Goal: Task Accomplishment & Management: Use online tool/utility

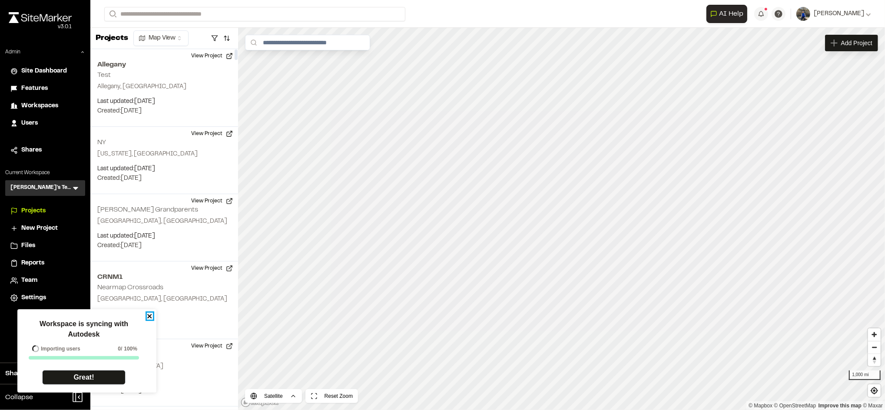
click at [149, 316] on icon "close" at bounding box center [150, 316] width 6 height 7
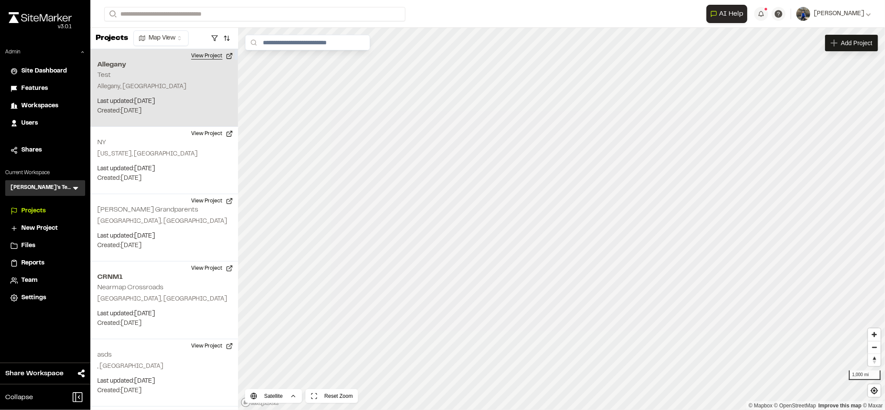
click at [197, 55] on button "View Project" at bounding box center [212, 56] width 52 height 14
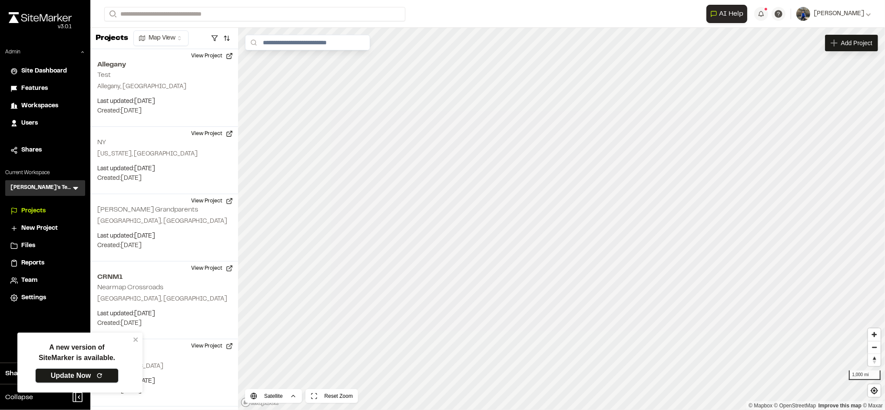
click at [101, 375] on icon at bounding box center [99, 376] width 5 height 5
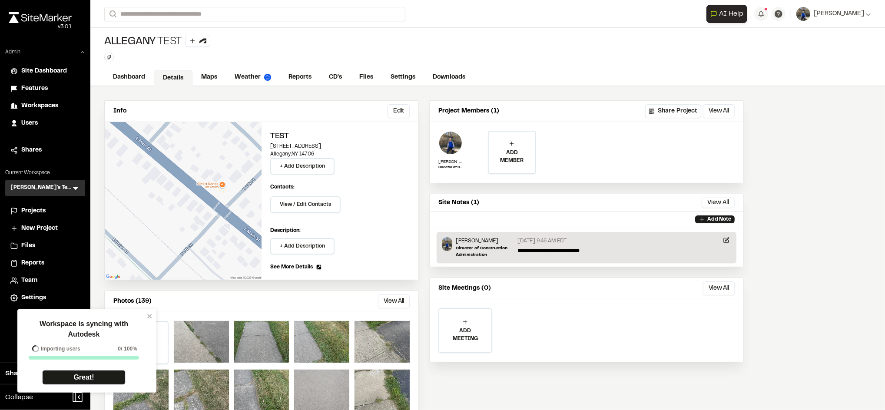
click at [149, 321] on div "Workspace is syncing with Autodesk Importing users 0 / 100% Great!" at bounding box center [86, 350] width 139 height 83
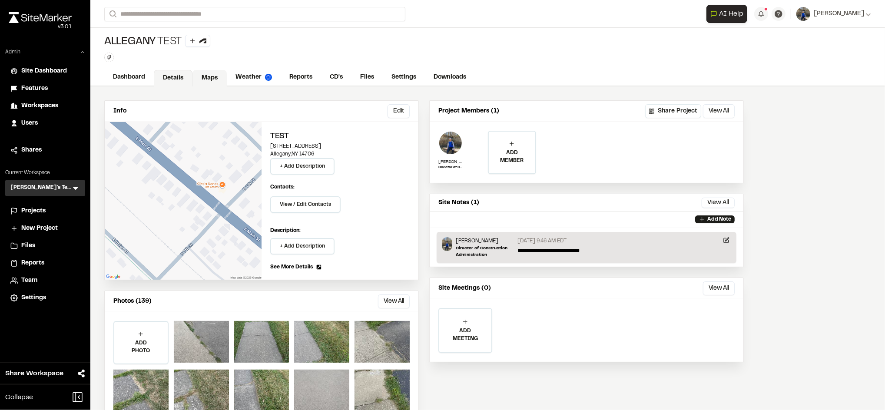
click at [206, 82] on link "Maps" at bounding box center [210, 78] width 34 height 17
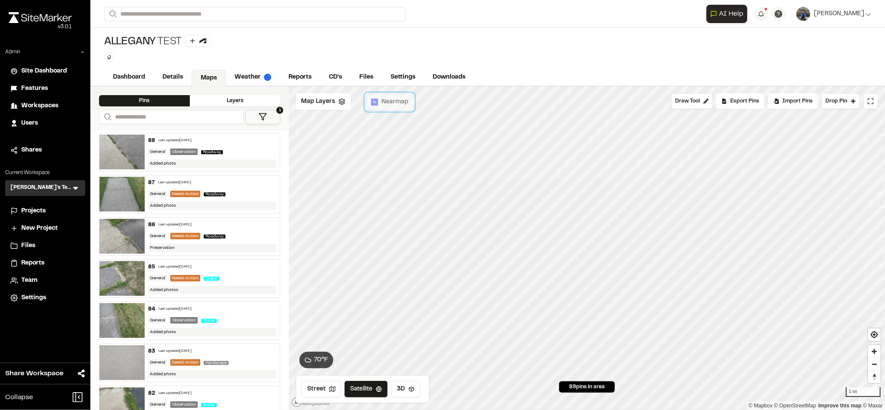
click at [393, 106] on span "Nearmap" at bounding box center [395, 102] width 27 height 10
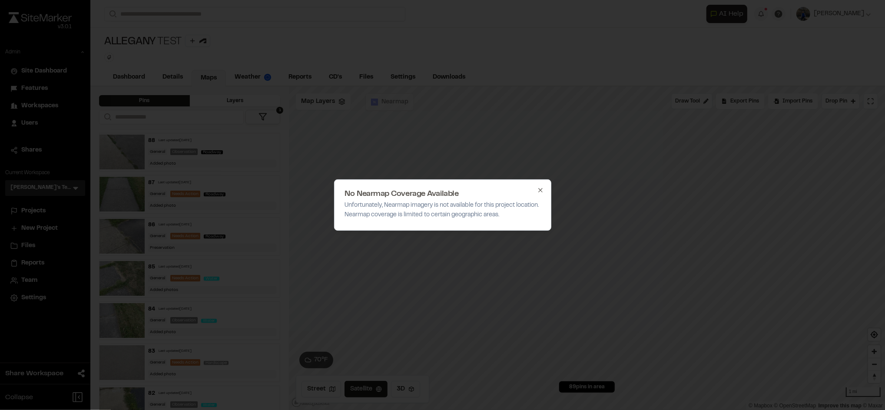
click at [539, 190] on icon "button" at bounding box center [540, 190] width 7 height 7
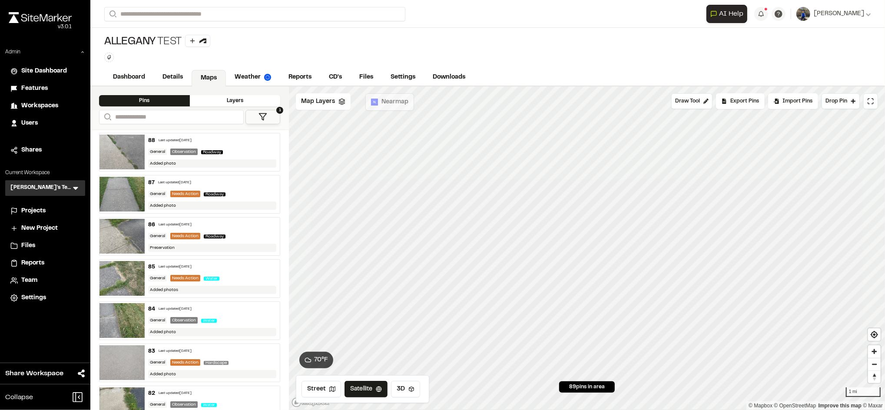
click at [43, 207] on span "Projects" at bounding box center [33, 211] width 24 height 10
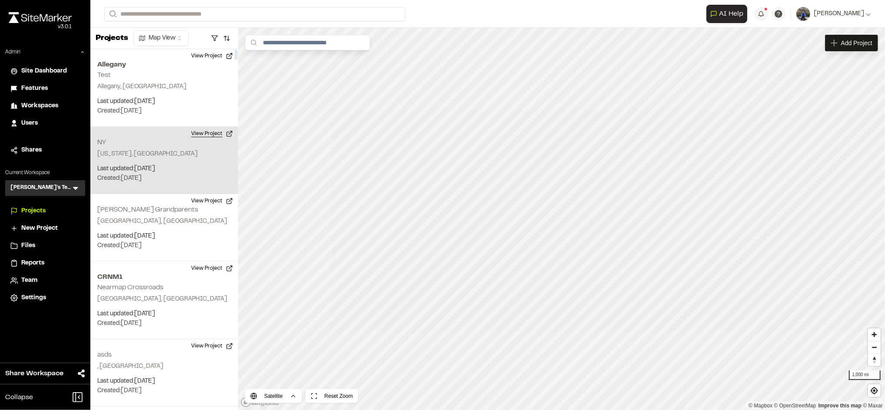
click at [219, 133] on button "View Project" at bounding box center [212, 134] width 52 height 14
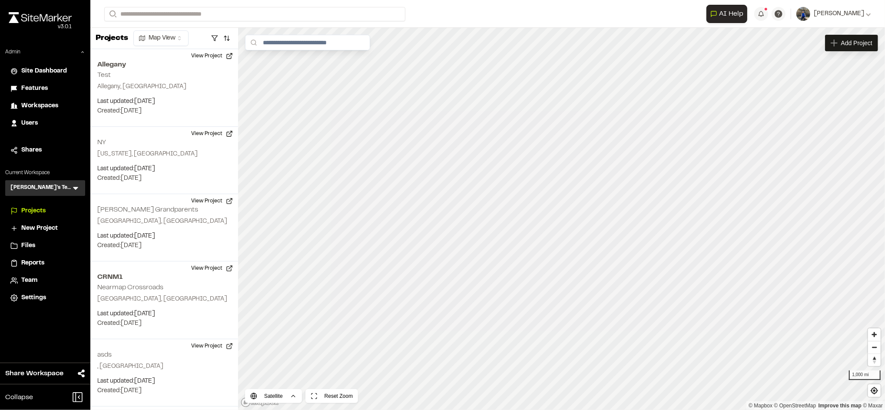
click at [71, 187] on icon at bounding box center [75, 188] width 9 height 9
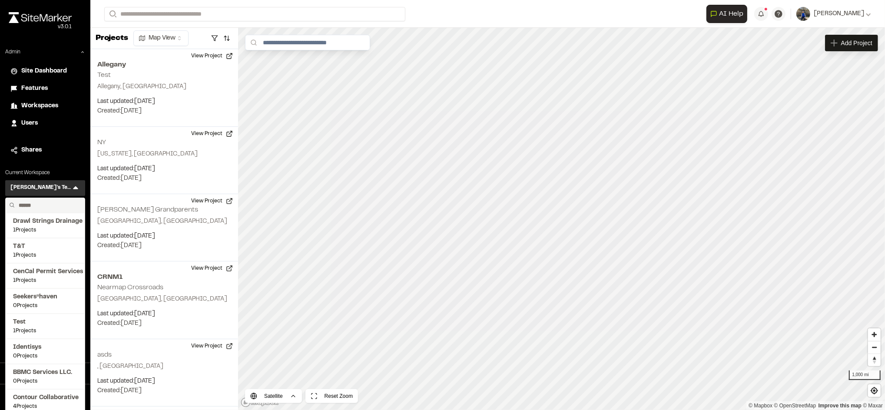
click at [37, 206] on input "text" at bounding box center [48, 205] width 66 height 15
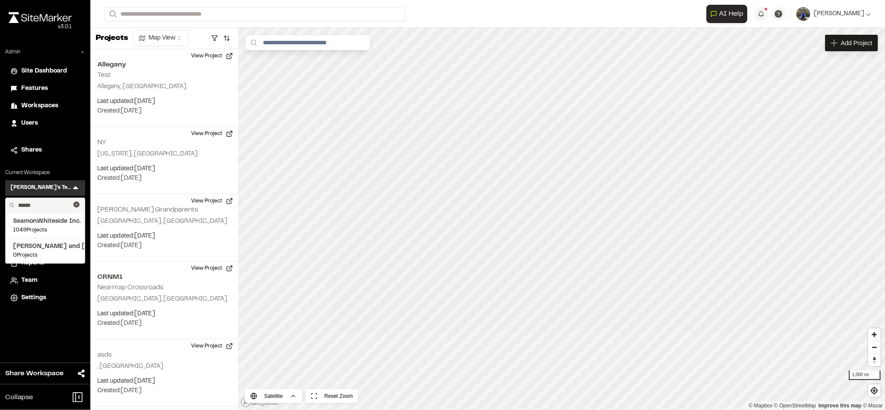
type input "******"
click at [37, 220] on span "SeamonWhiteside Inc." at bounding box center [45, 222] width 64 height 10
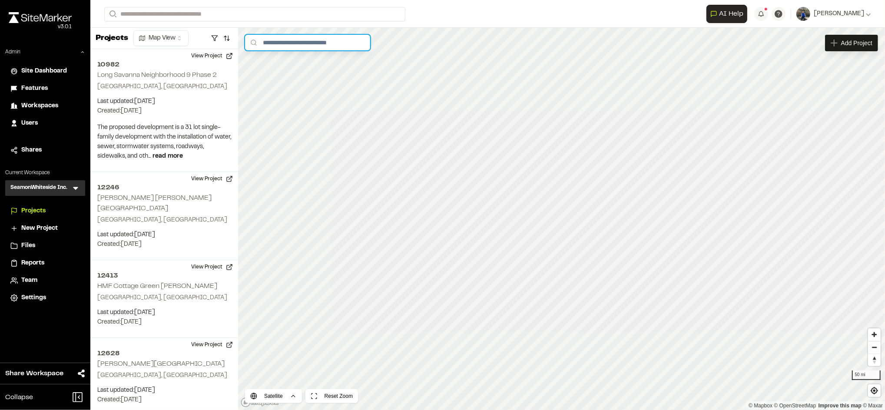
click at [336, 47] on input "text" at bounding box center [307, 43] width 125 height 16
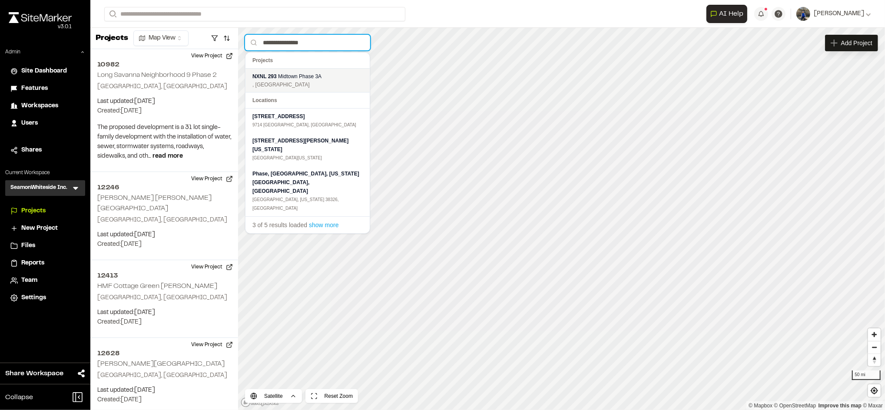
type input "**********"
click at [310, 77] on span "Midtown Phase 3A" at bounding box center [299, 76] width 43 height 6
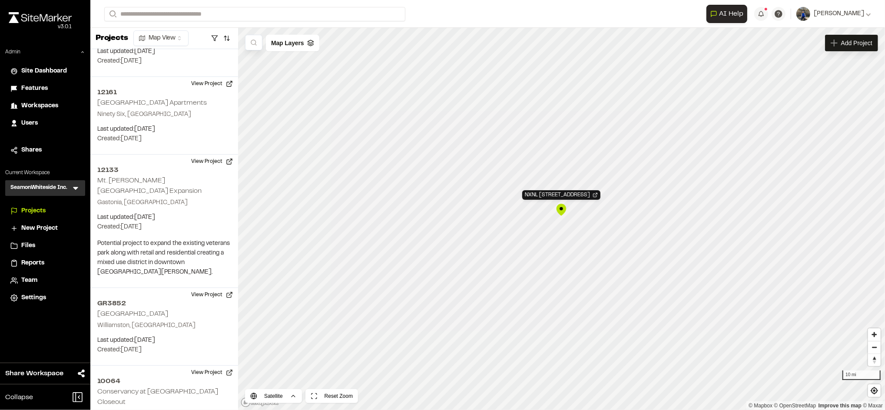
scroll to position [26588, 0]
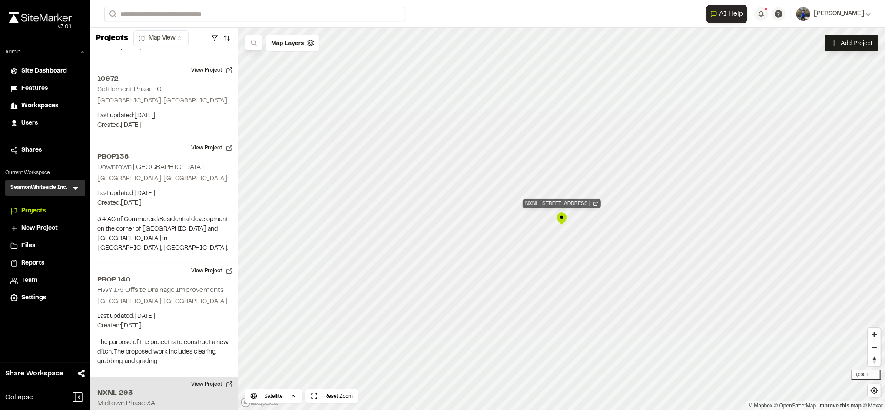
click at [572, 203] on div "NXNL 293 Midtown Phase 3A" at bounding box center [562, 204] width 78 height 10
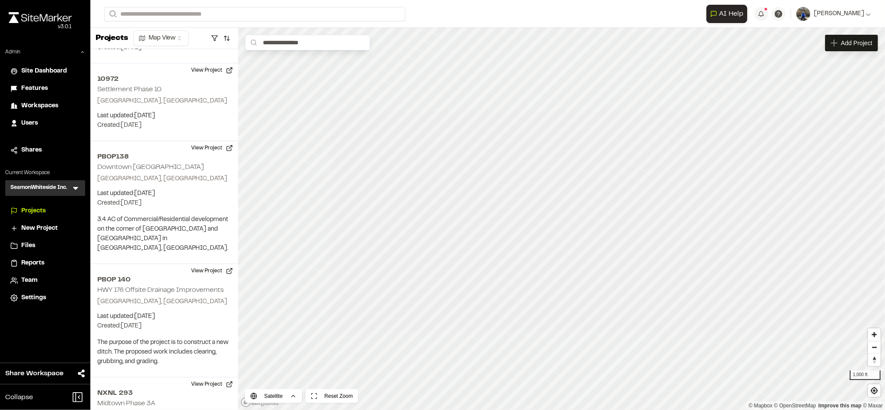
click at [40, 104] on span "Workspaces" at bounding box center [39, 106] width 37 height 10
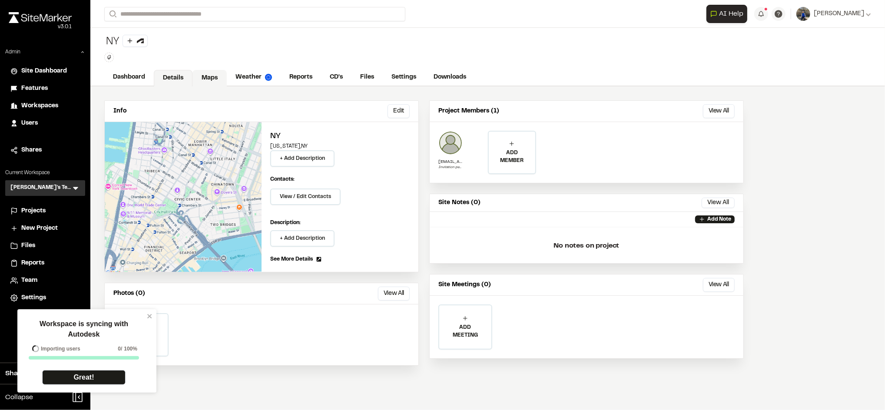
click at [219, 79] on link "Maps" at bounding box center [210, 78] width 34 height 17
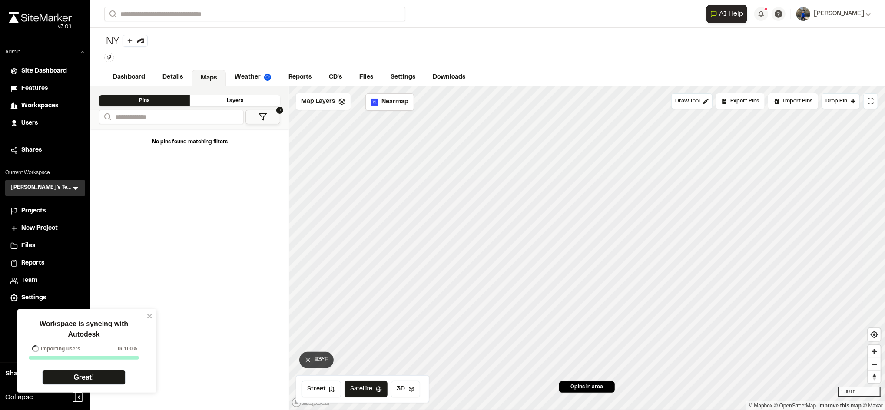
click at [49, 210] on div "Projects" at bounding box center [50, 211] width 59 height 10
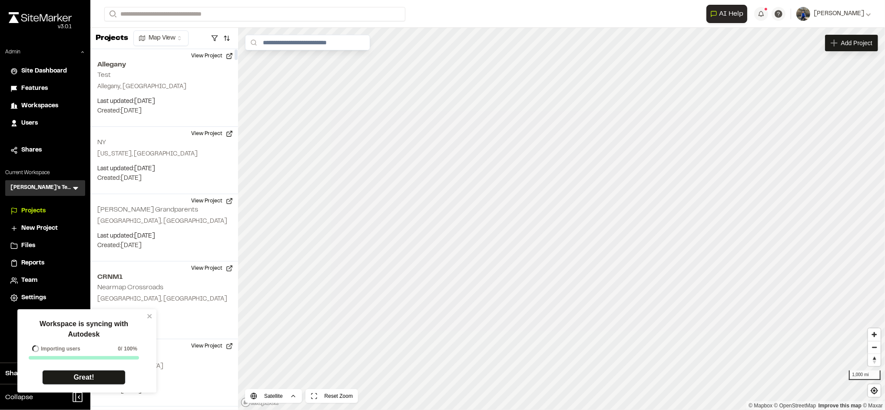
click at [151, 320] on div "Workspace is syncing with Autodesk Importing users 0 / 100% Great!" at bounding box center [86, 350] width 139 height 83
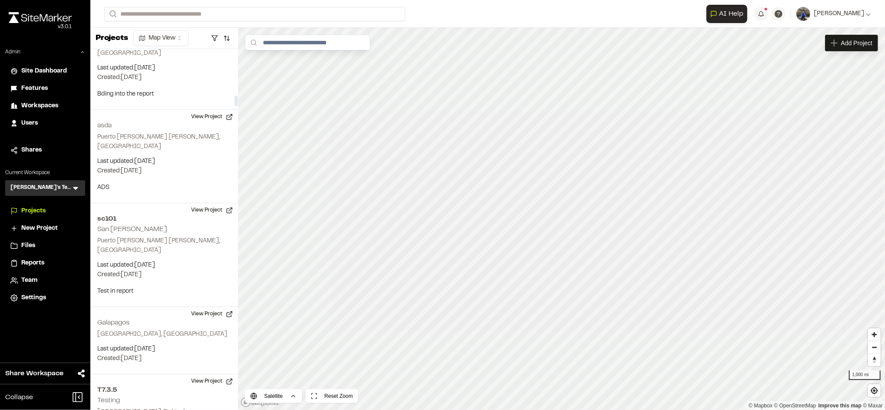
scroll to position [1612, 0]
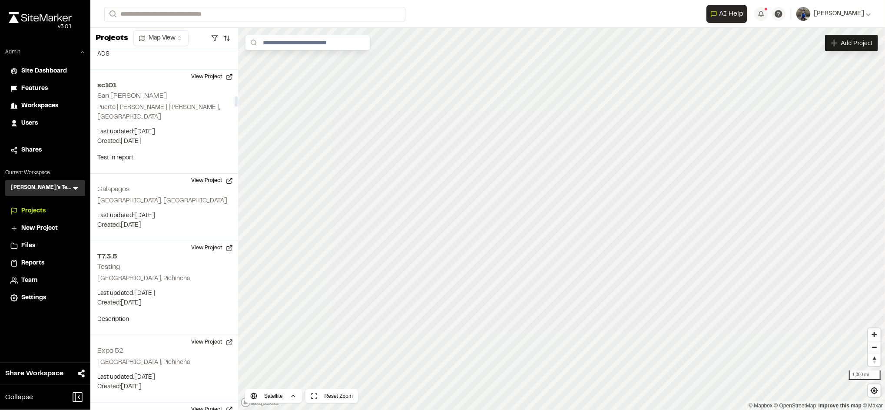
click at [74, 188] on icon at bounding box center [75, 188] width 5 height 3
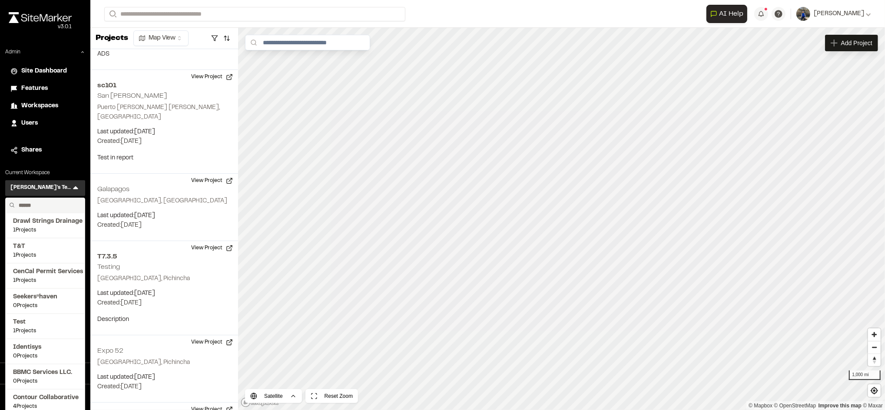
click at [50, 206] on input "text" at bounding box center [48, 205] width 66 height 15
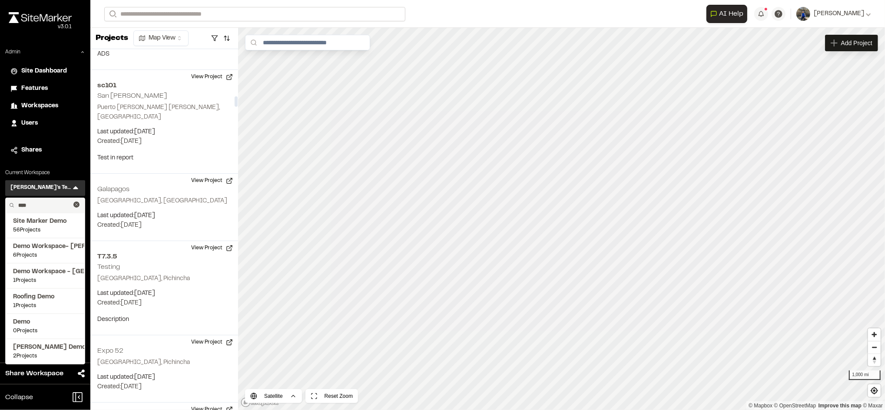
type input "****"
click at [75, 204] on icon at bounding box center [76, 205] width 6 height 6
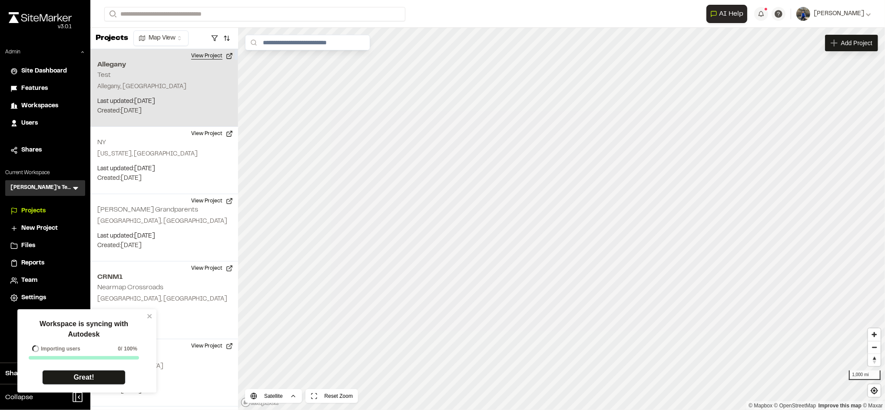
click at [213, 56] on button "View Project" at bounding box center [212, 56] width 52 height 14
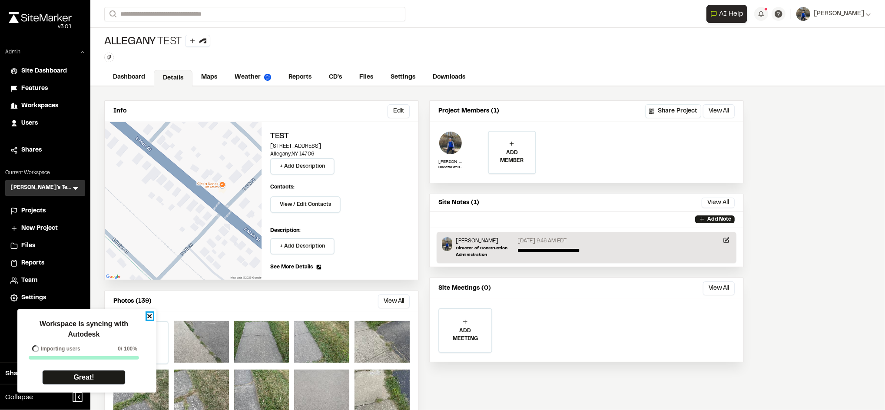
click at [149, 318] on icon "close" at bounding box center [150, 316] width 6 height 7
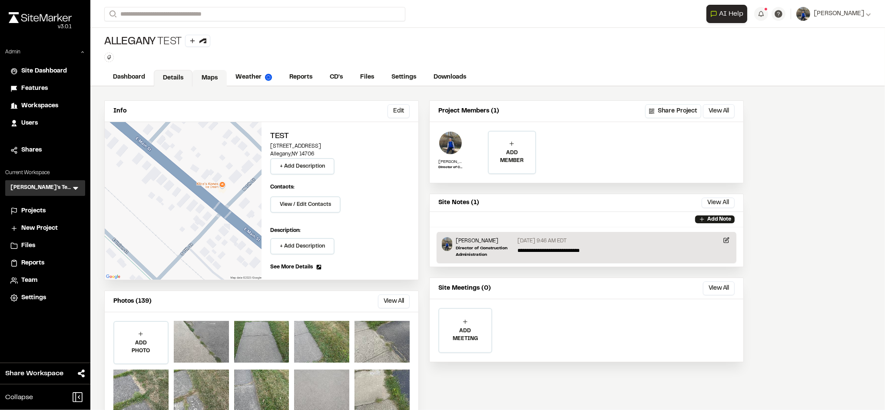
click at [219, 78] on link "Maps" at bounding box center [210, 78] width 34 height 17
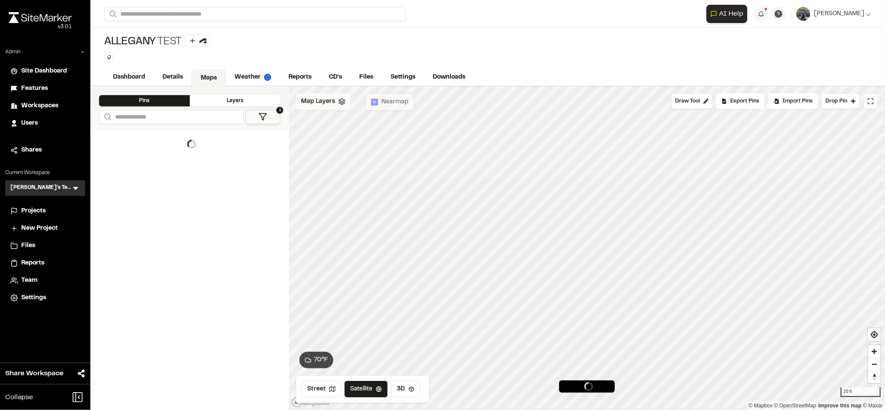
click at [337, 103] on div "Map Layers" at bounding box center [323, 101] width 55 height 17
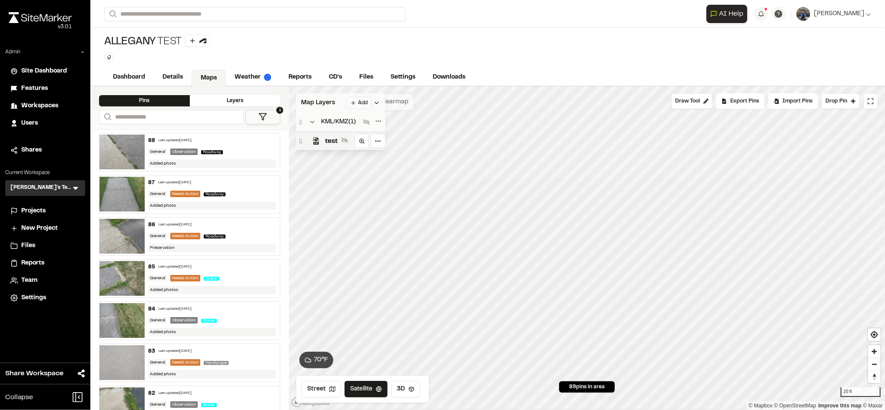
click at [360, 106] on html "Close sidebar v 3.0.1 Admin Site Dashboard Features Workspaces Users Shares Cur…" at bounding box center [442, 205] width 885 height 410
click at [328, 131] on link "Add Layer" at bounding box center [337, 135] width 65 height 15
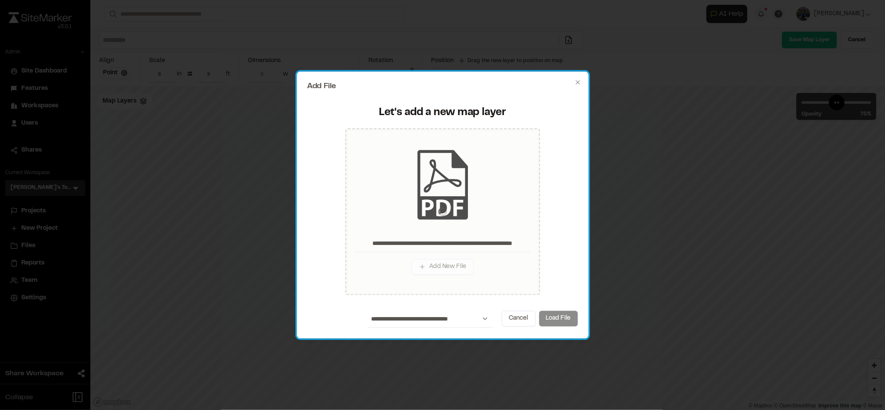
click at [569, 266] on div "**********" at bounding box center [443, 211] width 260 height 167
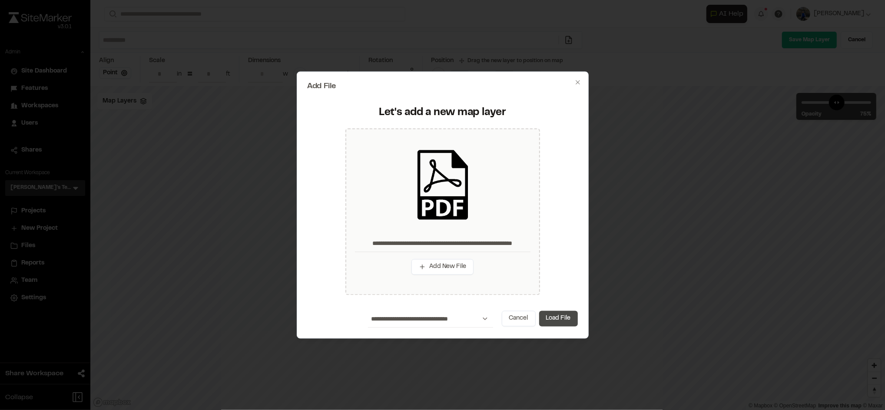
click at [560, 316] on button "Load File" at bounding box center [558, 319] width 39 height 16
type input "**********"
type input "****"
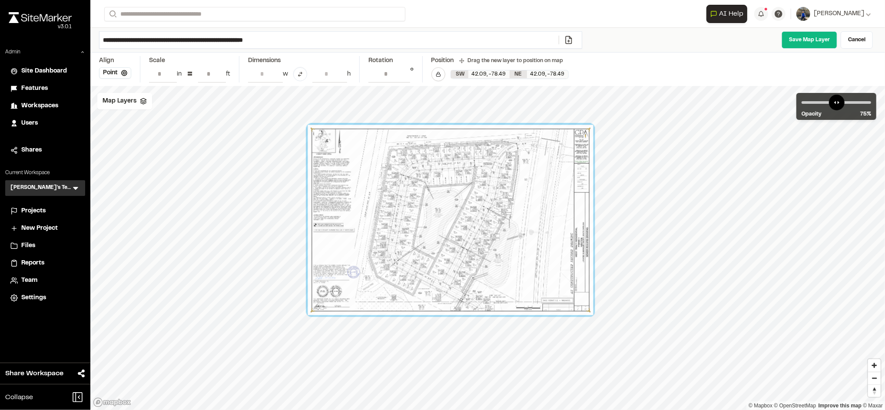
drag, startPoint x: 476, startPoint y: 301, endPoint x: 463, endPoint y: 239, distance: 63.4
click at [463, 239] on div at bounding box center [451, 220] width 286 height 190
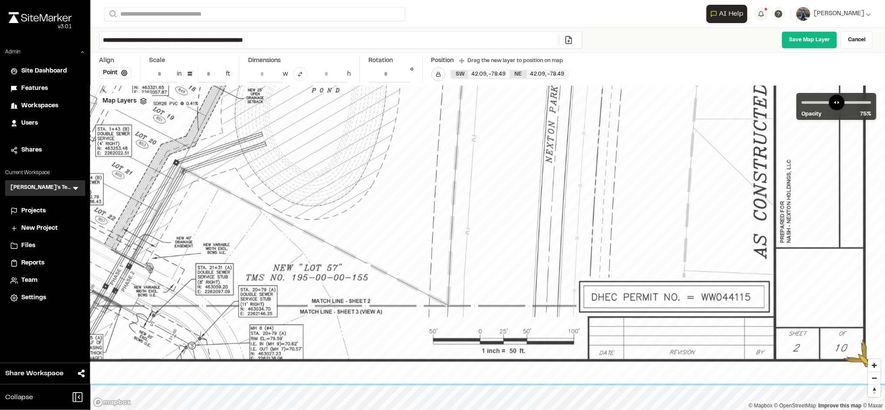
click at [212, 73] on input "**" at bounding box center [212, 74] width 28 height 17
type input "*"
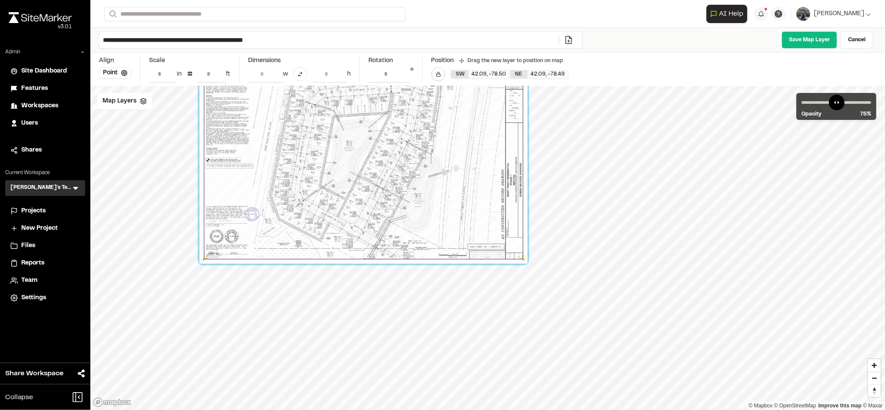
type input "**"
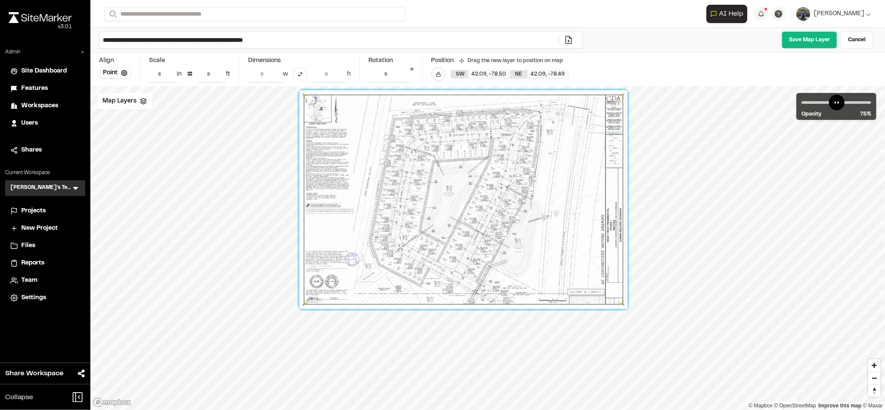
drag, startPoint x: 433, startPoint y: 249, endPoint x: 436, endPoint y: 223, distance: 26.7
click at [436, 223] on div at bounding box center [463, 199] width 328 height 219
click at [793, 38] on link "Save Map Layer" at bounding box center [810, 39] width 56 height 17
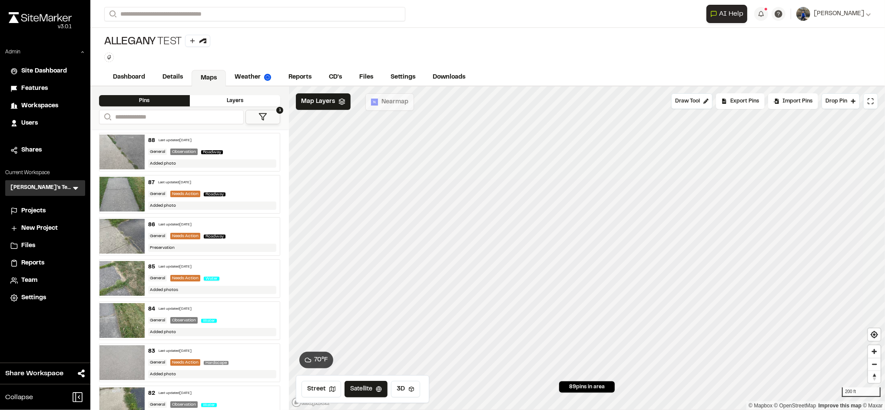
click at [271, 120] on button "1" at bounding box center [263, 117] width 35 height 14
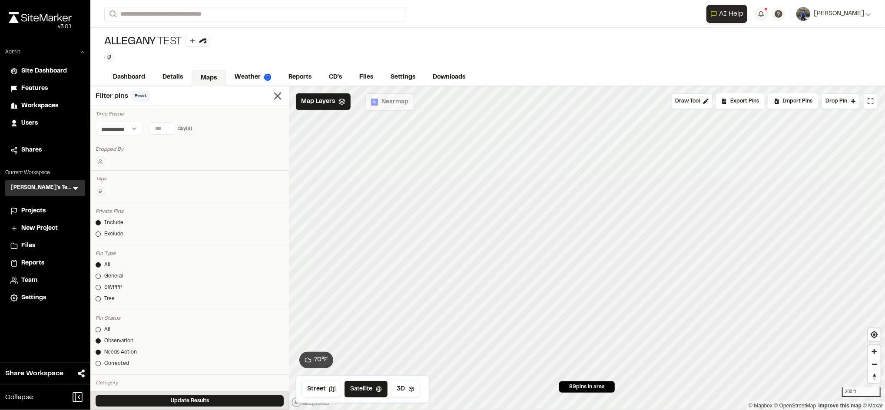
click at [136, 100] on button "Reset" at bounding box center [141, 96] width 18 height 10
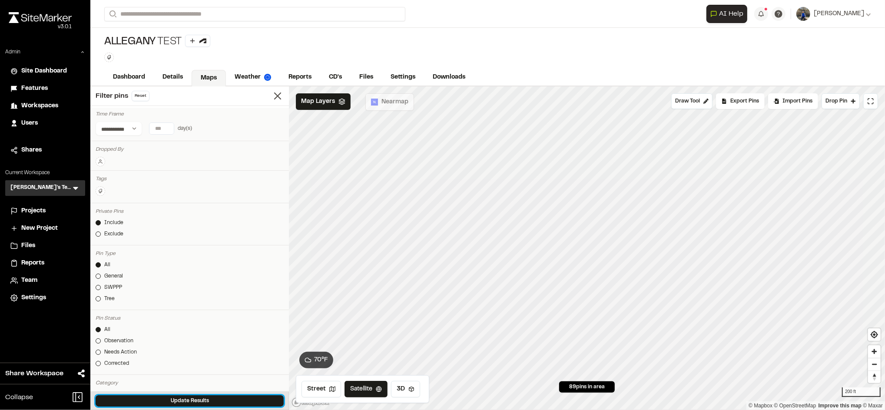
click at [149, 400] on button "Update Results" at bounding box center [190, 400] width 188 height 11
click at [44, 213] on span "Projects" at bounding box center [33, 211] width 24 height 10
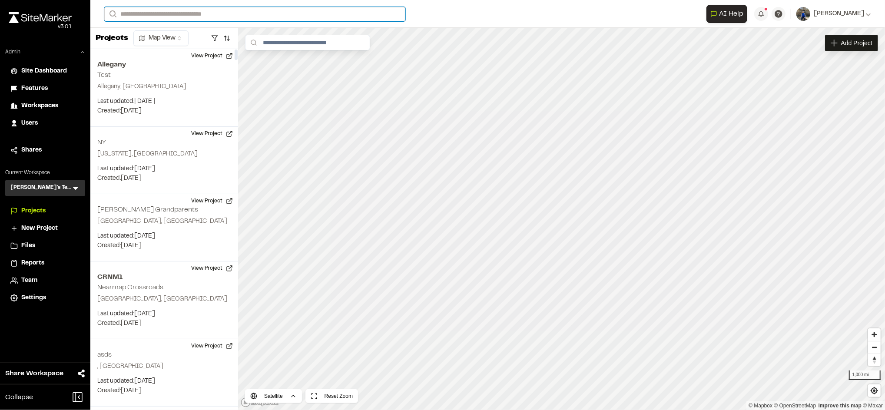
click at [162, 13] on input "Search" at bounding box center [254, 14] width 301 height 14
click at [207, 71] on p "CROSS345 Crossroads Layers upload" at bounding box center [178, 74] width 137 height 10
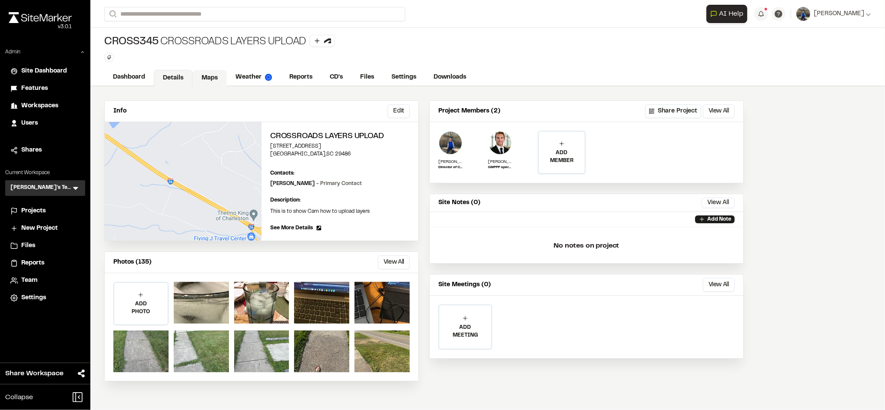
click at [207, 82] on link "Maps" at bounding box center [210, 78] width 34 height 17
